Goal: Task Accomplishment & Management: Complete application form

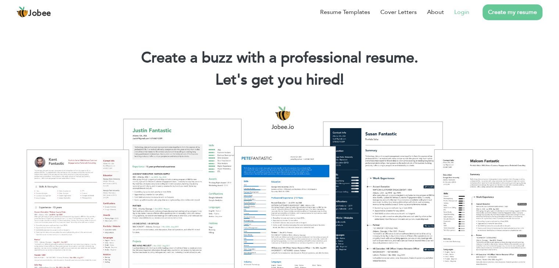
click at [461, 14] on link "Login" at bounding box center [461, 12] width 15 height 9
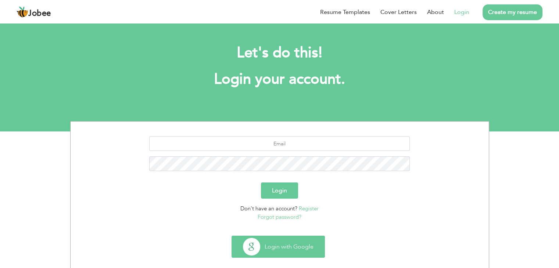
click at [283, 237] on button "Login with Google" at bounding box center [278, 246] width 93 height 21
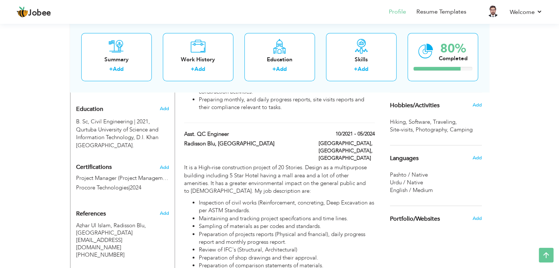
scroll to position [331, 0]
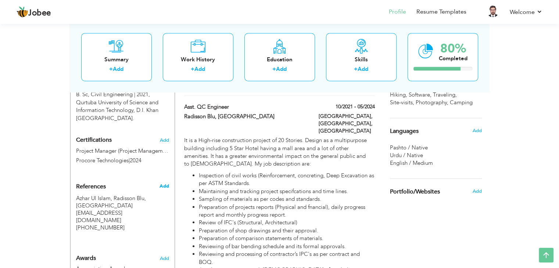
click at [166, 185] on span "Add" at bounding box center [164, 186] width 10 height 7
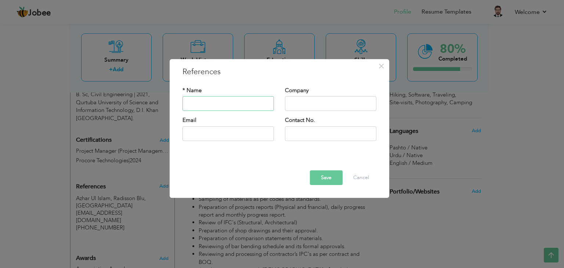
click at [213, 102] on input "text" at bounding box center [228, 104] width 91 height 15
click at [359, 176] on button "Cancel" at bounding box center [361, 177] width 30 height 15
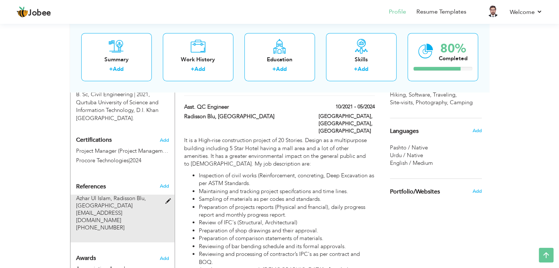
click at [167, 204] on span at bounding box center [169, 202] width 9 height 6
type input "Azhar Ul Islam"
type input "Radisson Blu, Islamabad"
type input "azharulislame@gmail.com"
type input "+92 345 4570967"
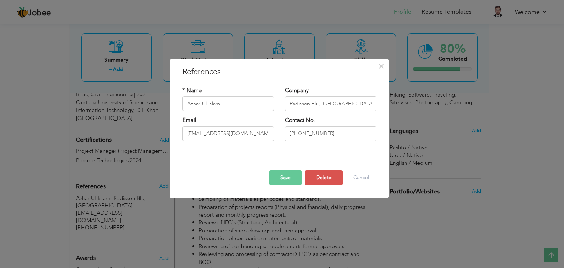
click at [226, 96] on div "* Name Azhar Ul Islam" at bounding box center [228, 99] width 91 height 24
drag, startPoint x: 241, startPoint y: 102, endPoint x: 162, endPoint y: 103, distance: 78.6
click at [162, 103] on div "× References * Name Azhar Ul Islam Company Radisson Blu, Islamabad Email Save" at bounding box center [282, 134] width 564 height 268
click at [329, 173] on button "Delete" at bounding box center [323, 177] width 37 height 15
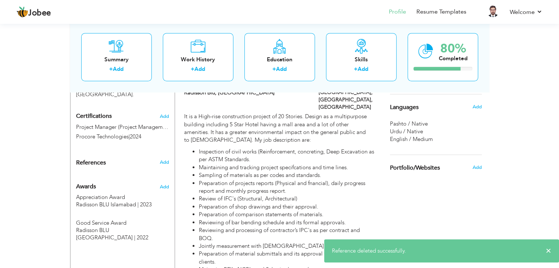
scroll to position [367, 0]
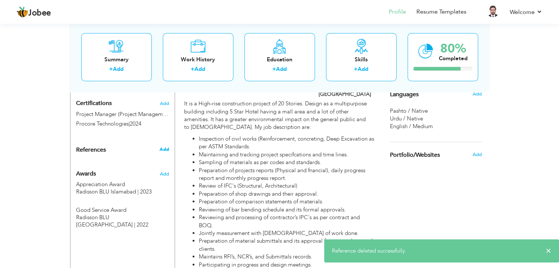
click at [167, 149] on span "Add" at bounding box center [164, 149] width 10 height 7
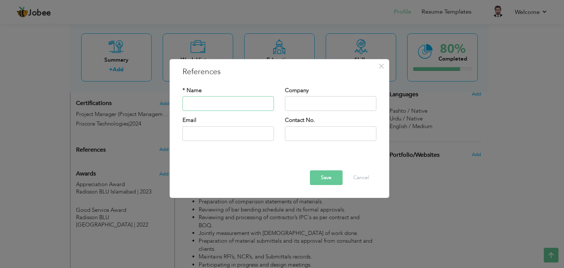
click at [215, 102] on input "text" at bounding box center [228, 104] width 91 height 15
type input "W"
type input "Will be available on request"
click at [327, 184] on button "Save" at bounding box center [326, 177] width 33 height 15
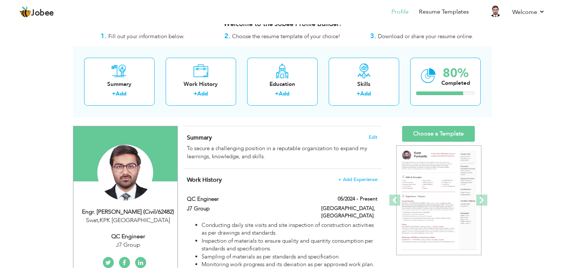
scroll to position [0, 0]
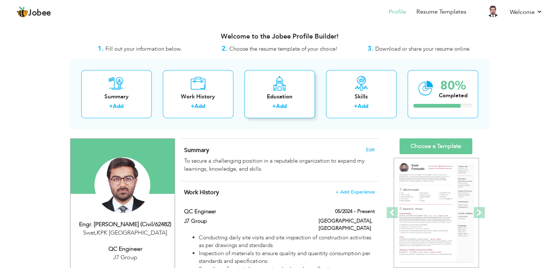
click at [281, 101] on div "Education + Add" at bounding box center [279, 94] width 71 height 48
radio input "true"
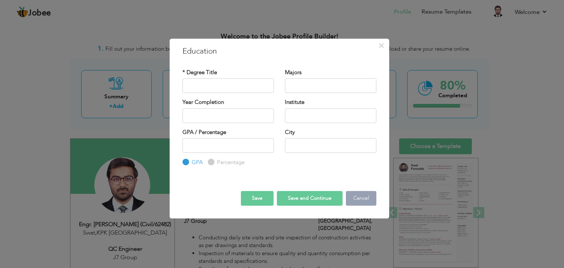
click at [359, 197] on button "Cancel" at bounding box center [361, 198] width 30 height 15
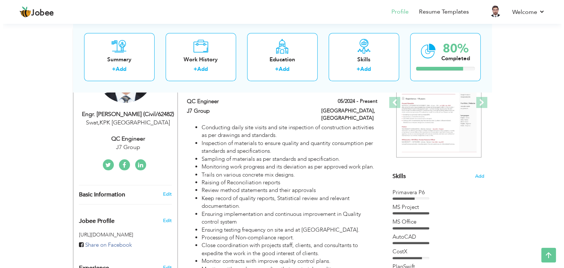
scroll to position [220, 0]
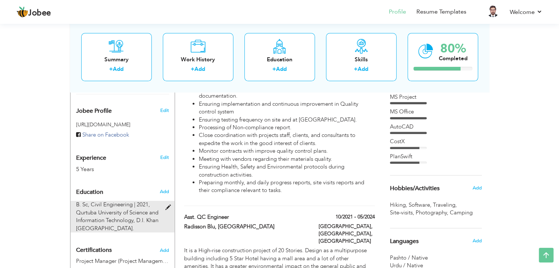
click at [169, 206] on span at bounding box center [169, 208] width 9 height 6
type input "B. Sc"
type input "Civil Engineering"
type input "2021"
type input "Qurtuba University of Science and Information Technology"
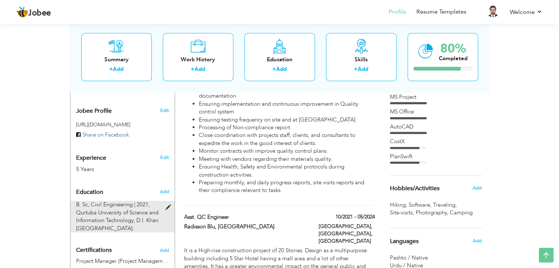
type input "3.81"
type input "D.I. Khan Pakistan."
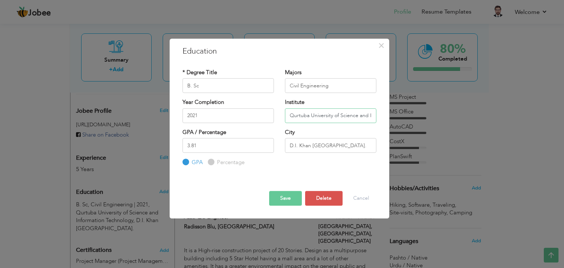
scroll to position [0, 50]
drag, startPoint x: 287, startPoint y: 113, endPoint x: 453, endPoint y: 117, distance: 165.7
click at [453, 117] on div "× Education * Degree Title B. Sc Majors Civil Engineering 2021 GPA" at bounding box center [282, 134] width 564 height 268
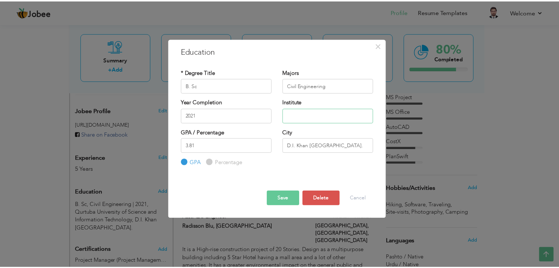
scroll to position [0, 0]
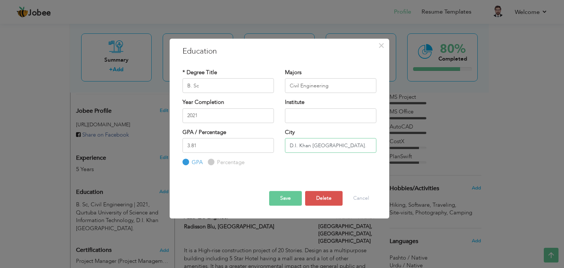
drag, startPoint x: 337, startPoint y: 147, endPoint x: 273, endPoint y: 146, distance: 64.7
click at [273, 146] on div "GPA / Percentage 3.81 GPA Percentage" at bounding box center [279, 148] width 205 height 38
click at [318, 162] on div "GPA / Percentage 3.81 GPA Percentage" at bounding box center [279, 148] width 205 height 38
click at [286, 197] on button "Save" at bounding box center [285, 198] width 33 height 15
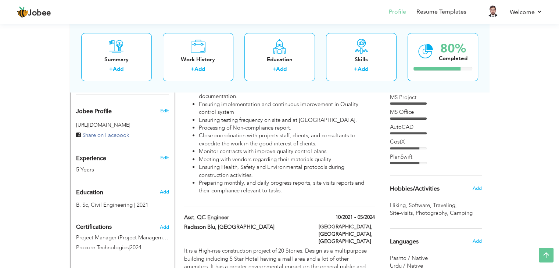
scroll to position [220, 0]
drag, startPoint x: 448, startPoint y: 209, endPoint x: 473, endPoint y: 192, distance: 30.0
click at [451, 208] on div "Hiking , Software , Traveling , Site-visits , Photography , Camping ," at bounding box center [436, 209] width 92 height 16
click at [477, 187] on span "Add" at bounding box center [477, 188] width 10 height 7
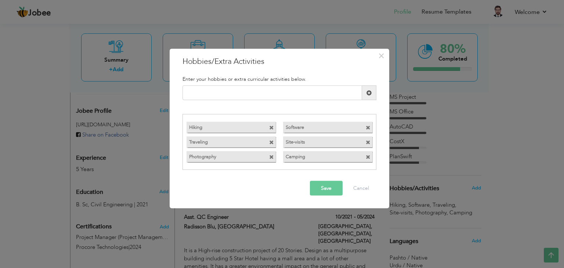
click at [273, 126] on span at bounding box center [272, 126] width 7 height 8
click at [272, 126] on span at bounding box center [271, 127] width 5 height 5
click at [272, 126] on div "Software Traveling Site-visits Photography Camping" at bounding box center [280, 142] width 194 height 56
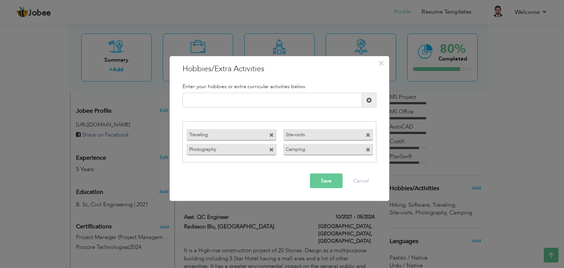
click at [272, 135] on span at bounding box center [271, 135] width 5 height 5
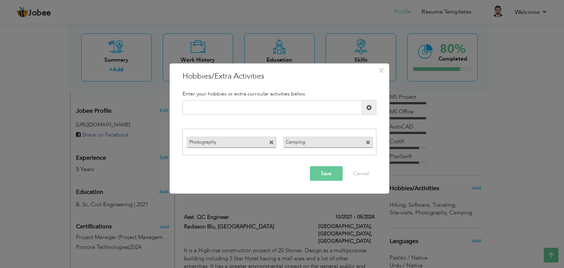
click at [270, 143] on span at bounding box center [271, 142] width 5 height 5
click at [273, 144] on span at bounding box center [271, 142] width 5 height 5
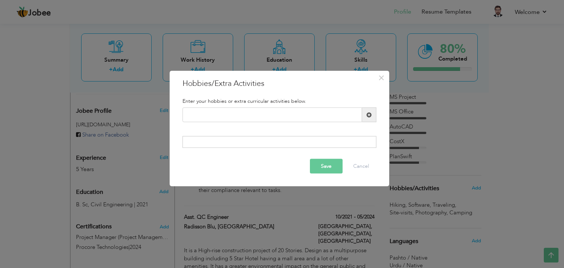
click at [330, 165] on button "Save" at bounding box center [326, 166] width 33 height 15
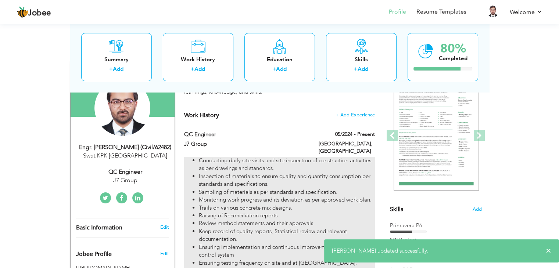
scroll to position [73, 0]
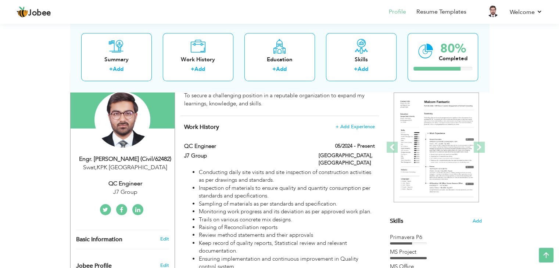
scroll to position [0, 0]
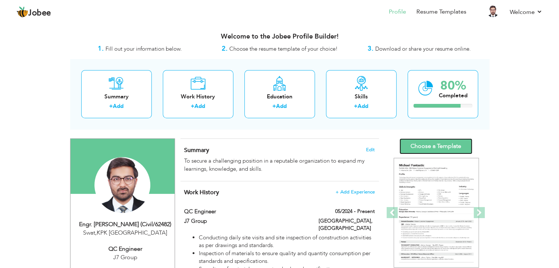
click at [440, 148] on link "Choose a Template" at bounding box center [435, 146] width 73 height 16
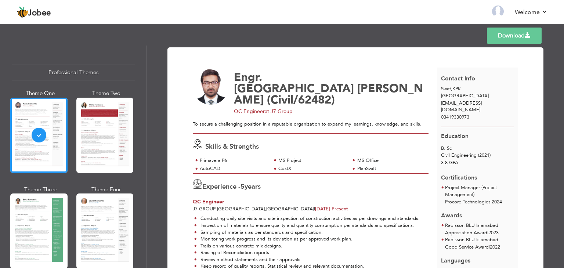
click at [503, 39] on link "Download" at bounding box center [514, 36] width 55 height 16
